Goal: Task Accomplishment & Management: Complete application form

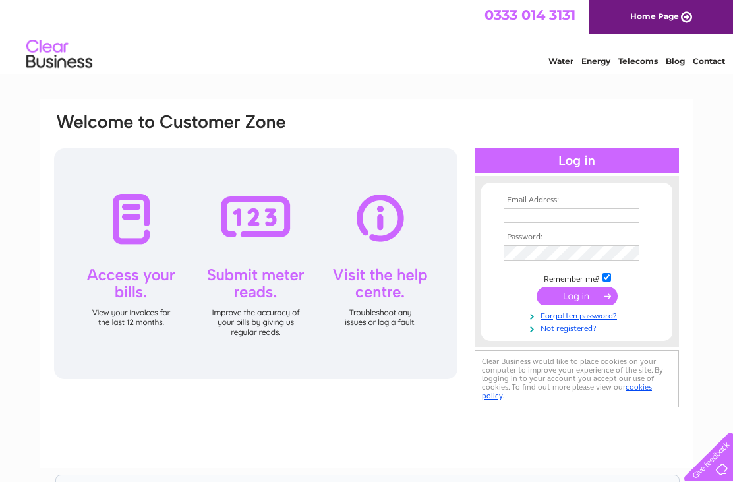
click at [566, 212] on input "text" at bounding box center [572, 215] width 136 height 15
click at [580, 218] on input "text" at bounding box center [572, 216] width 137 height 16
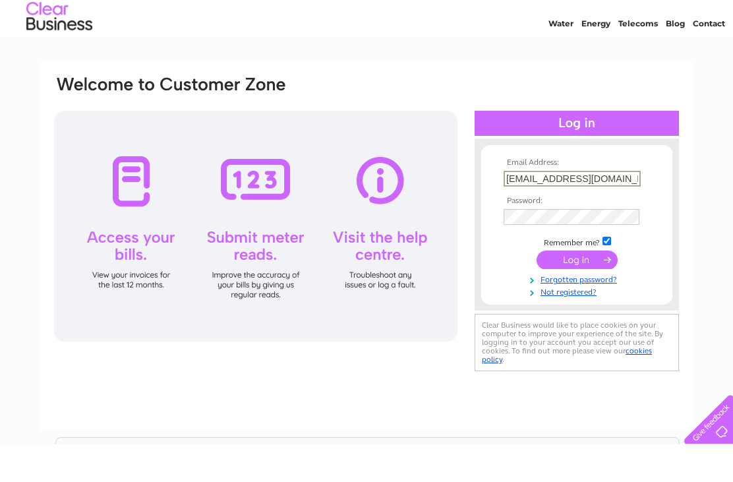
type input "mmacleod@btinternet.com"
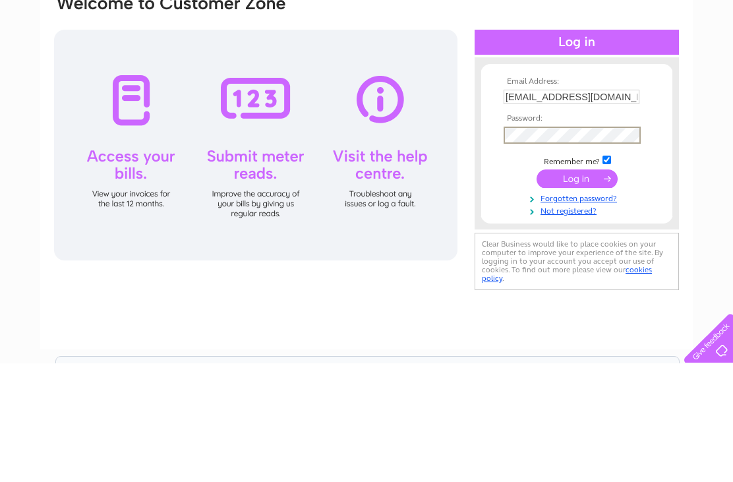
click at [589, 288] on input "submit" at bounding box center [577, 297] width 81 height 18
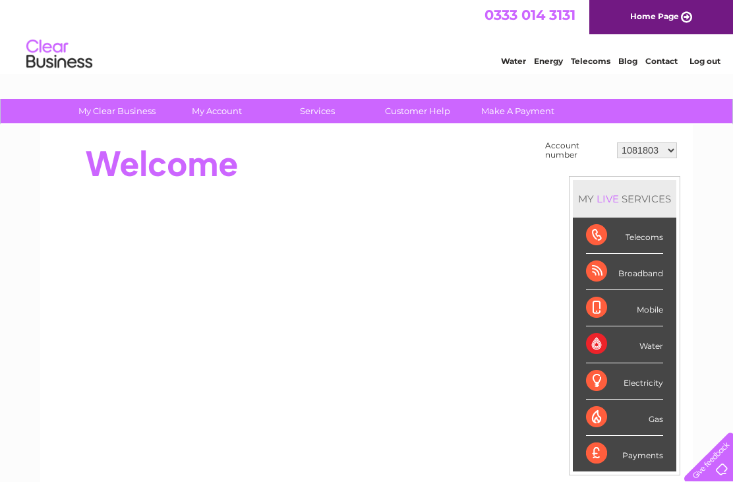
click at [671, 152] on select "1081803 30304847" at bounding box center [647, 150] width 60 height 16
select select "30304847"
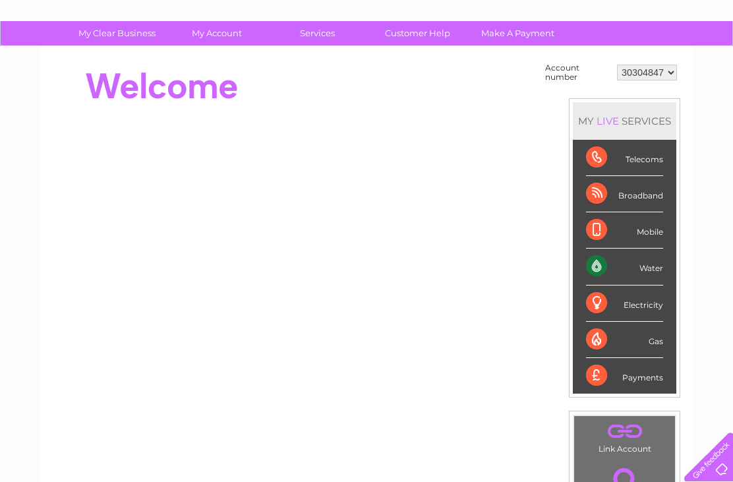
scroll to position [76, 0]
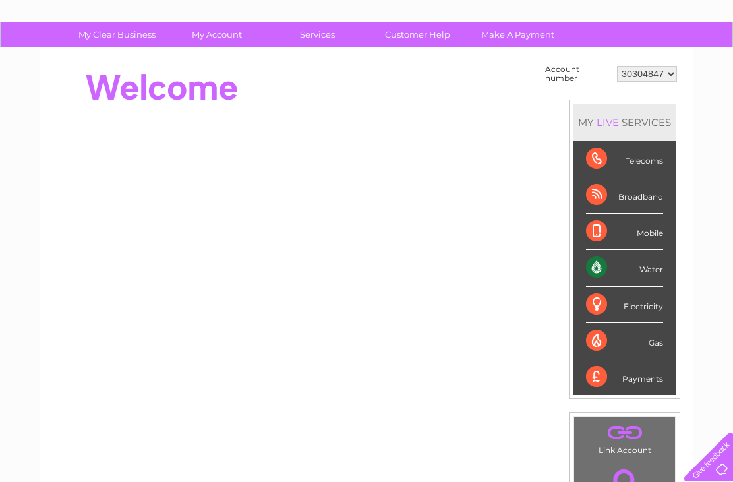
click at [642, 270] on div "Water" at bounding box center [624, 268] width 77 height 36
click at [613, 279] on div "Water" at bounding box center [624, 268] width 77 height 36
click at [656, 272] on div "Water" at bounding box center [624, 268] width 77 height 36
click at [652, 274] on div "Water" at bounding box center [624, 268] width 77 height 36
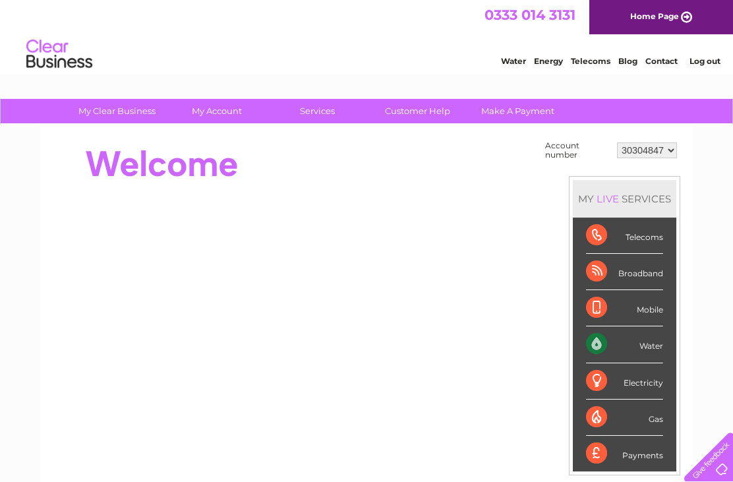
click at [444, 174] on div at bounding box center [293, 164] width 480 height 53
click at [421, 115] on link "Customer Help" at bounding box center [417, 111] width 109 height 24
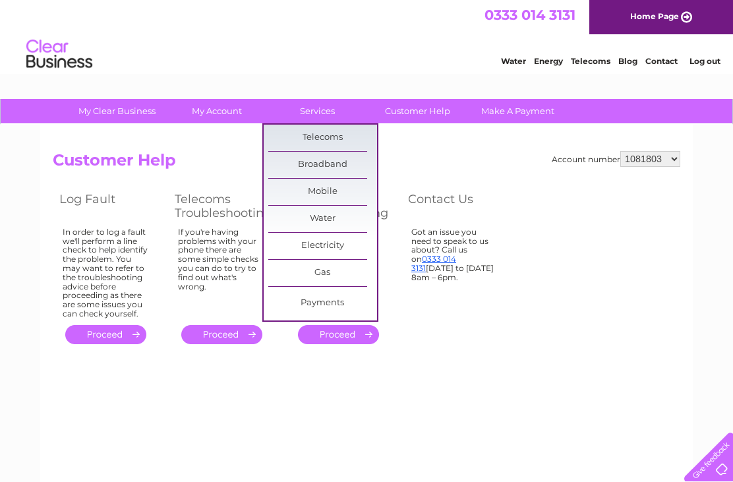
click at [506, 320] on table "Log Fault Telecoms Troubleshooting Water Troubleshooting Contact Us In order to…" at bounding box center [285, 268] width 464 height 158
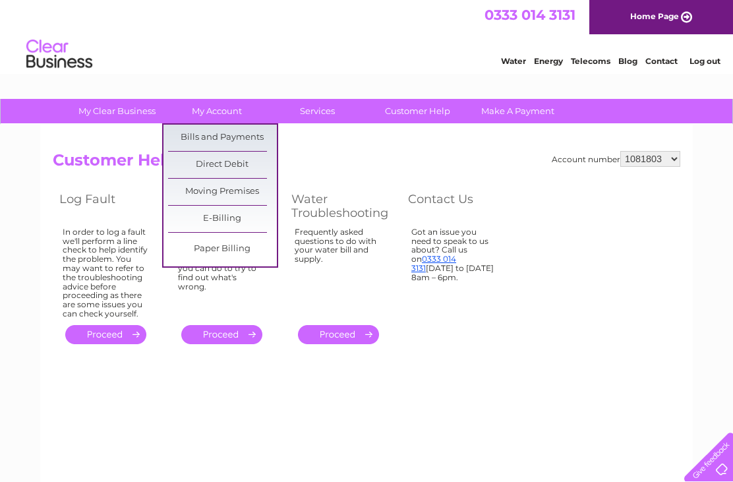
click at [235, 185] on link "Moving Premises" at bounding box center [222, 192] width 109 height 26
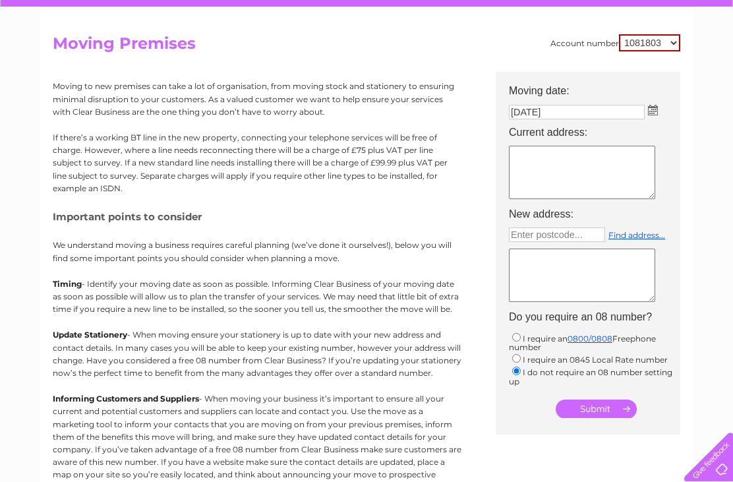
scroll to position [117, 0]
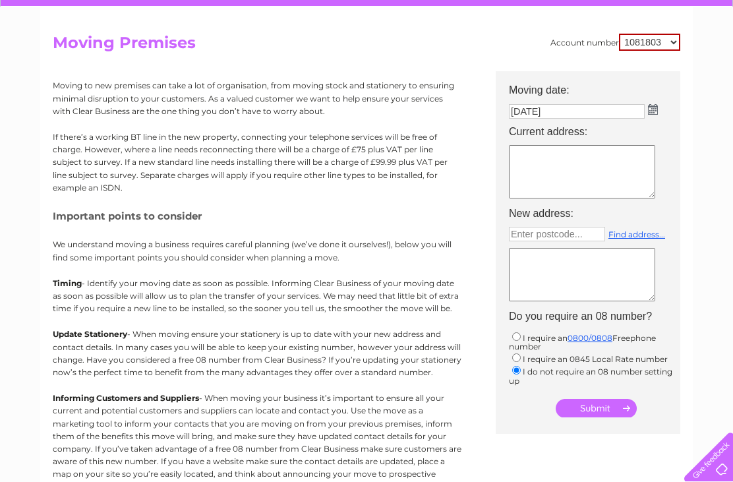
click at [656, 114] on img at bounding box center [653, 109] width 10 height 11
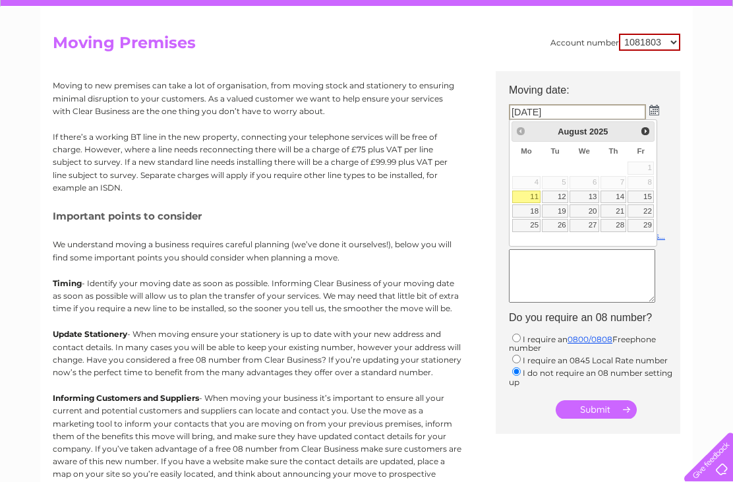
click at [524, 128] on div "Prev Next August 2025" at bounding box center [584, 131] width 144 height 20
click at [518, 132] on div "Prev Next August 2025" at bounding box center [584, 131] width 144 height 20
click at [705, 139] on div "My Clear Business Login Details My Details My Preferences Link Account My Accou…" at bounding box center [366, 368] width 733 height 773
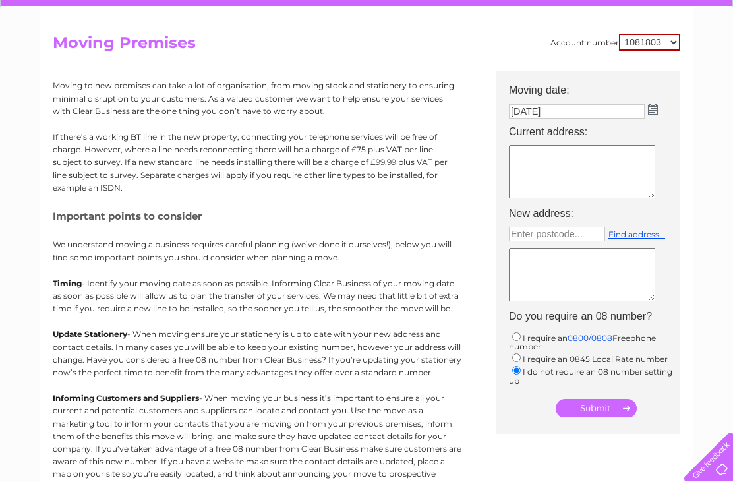
click at [654, 113] on img at bounding box center [653, 109] width 10 height 11
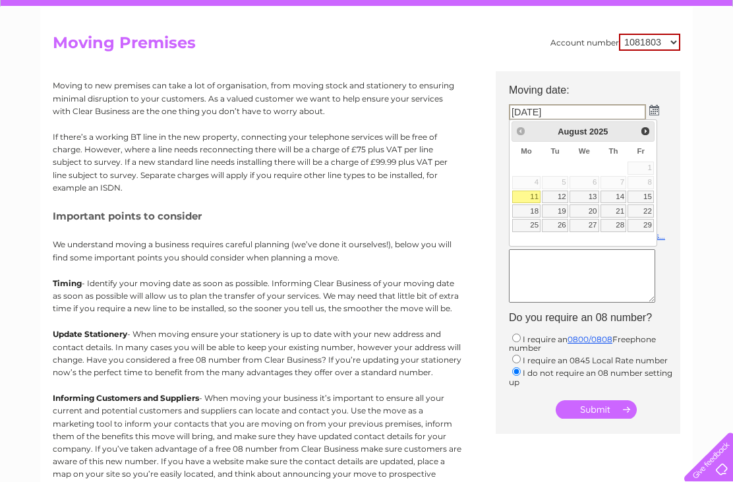
click at [525, 138] on div "Prev Next August 2025" at bounding box center [584, 131] width 144 height 20
click at [521, 135] on div "Prev Next August 2025" at bounding box center [584, 131] width 144 height 20
click at [508, 63] on div "Account number 1081803 30304847 Moving Premises Moving to new premises can take…" at bounding box center [367, 275] width 628 height 482
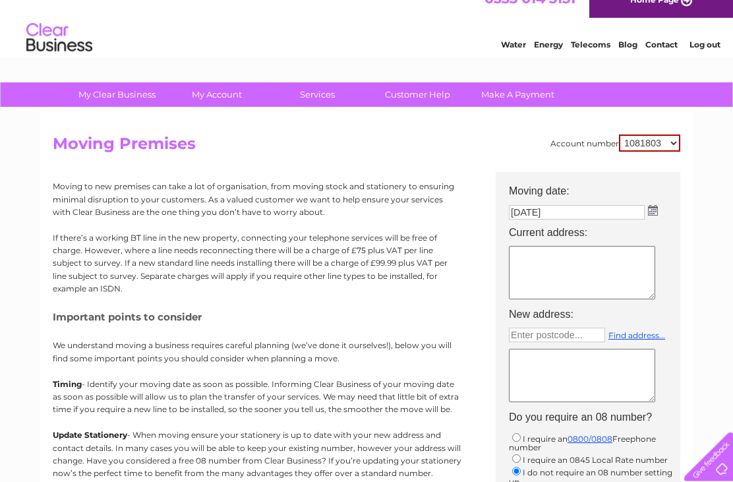
scroll to position [0, 0]
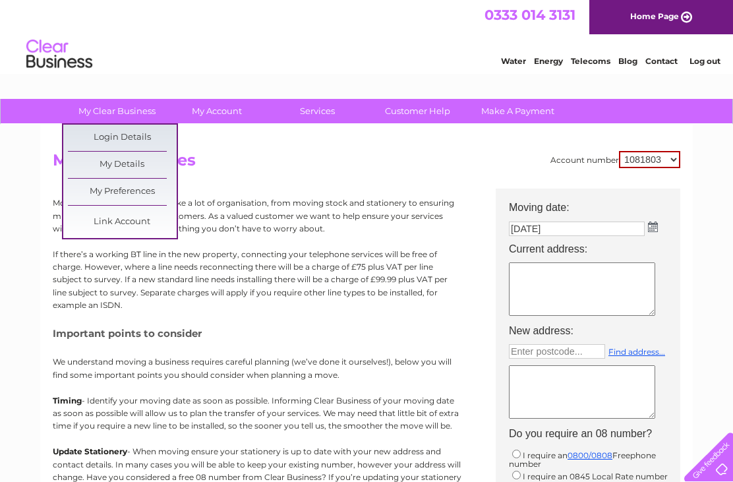
click at [268, 166] on h2 "Moving Premises" at bounding box center [367, 163] width 628 height 25
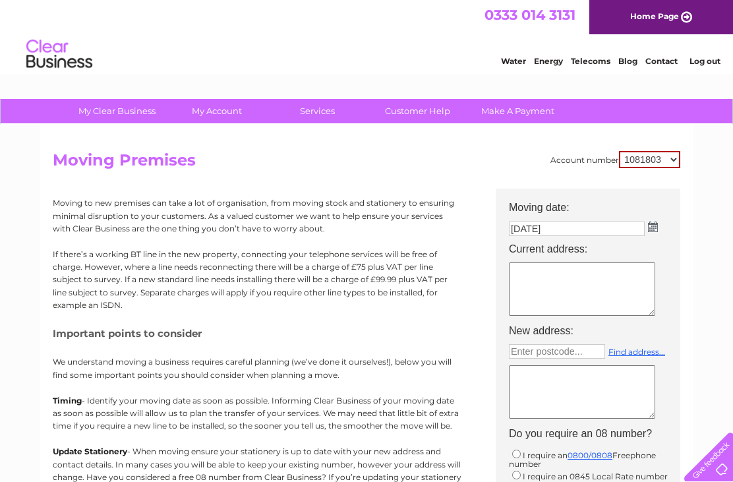
click at [419, 123] on link "Customer Help" at bounding box center [417, 111] width 109 height 24
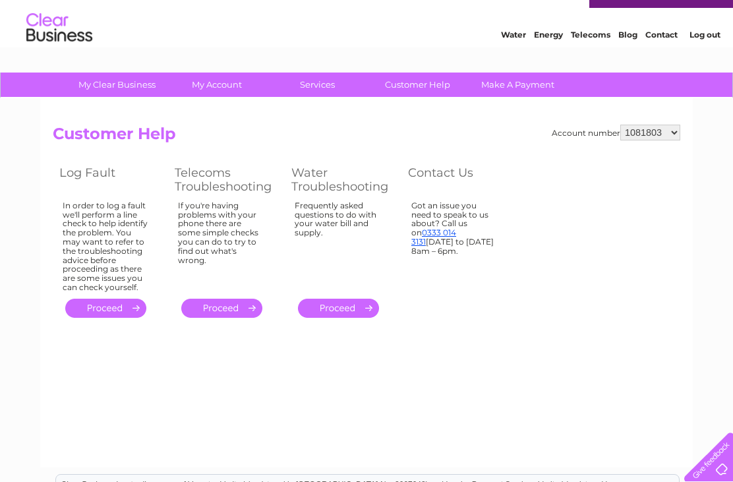
scroll to position [27, 0]
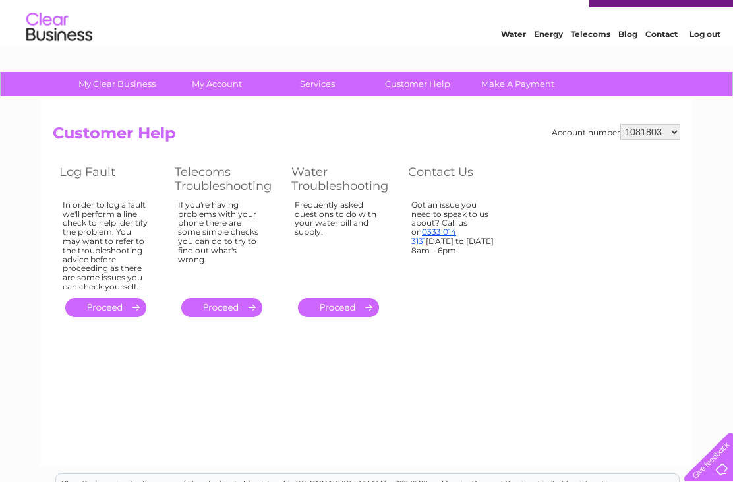
click at [450, 417] on div "Account number 1081803 30304847 Customer Help Log Fault Telecoms Troubleshootin…" at bounding box center [366, 282] width 653 height 369
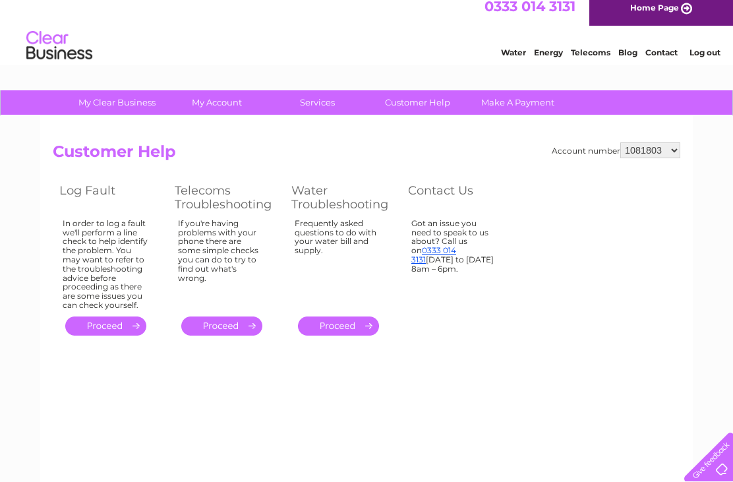
scroll to position [0, 0]
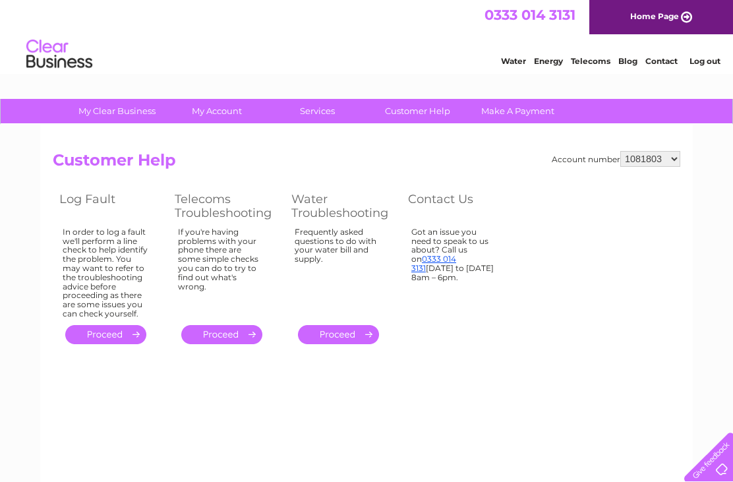
click at [671, 161] on select "1081803 30304847" at bounding box center [651, 159] width 60 height 16
select select "30304847"
